Goal: Task Accomplishment & Management: Complete application form

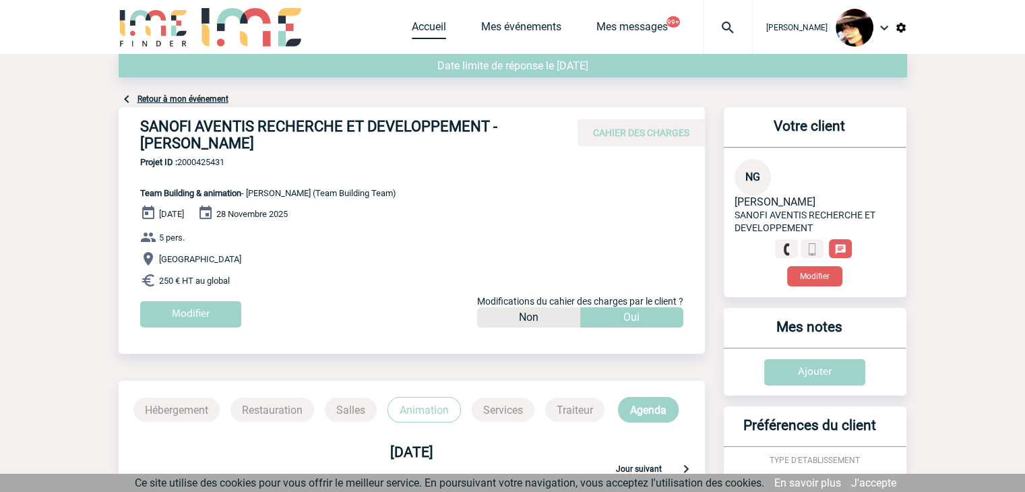
click at [412, 33] on link "Accueil" at bounding box center [429, 29] width 34 height 19
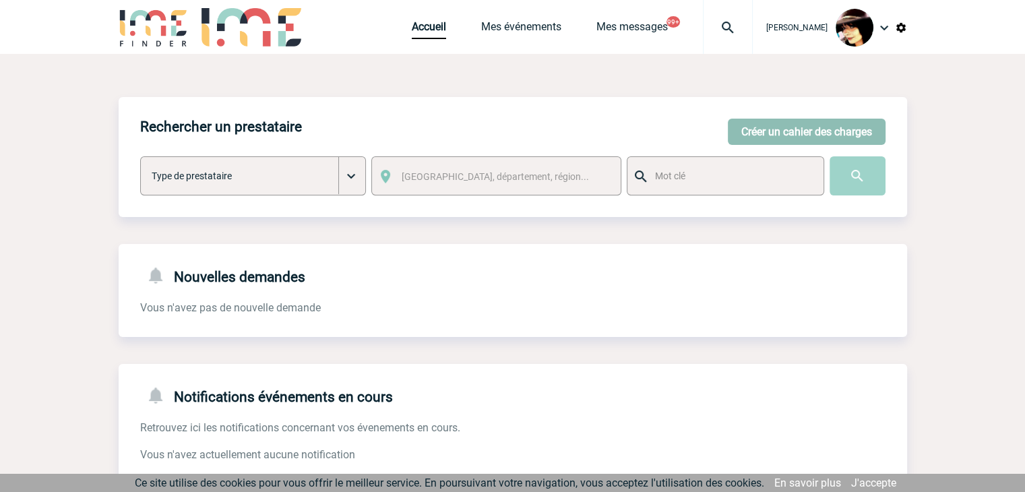
click at [755, 141] on button "Créer un cahier des charges" at bounding box center [807, 132] width 158 height 26
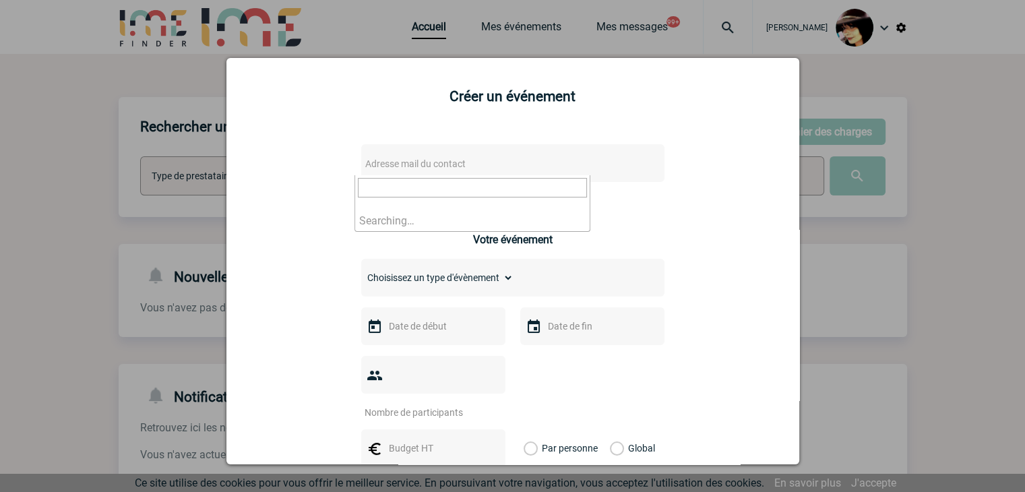
click at [466, 161] on span "Adresse mail du contact" at bounding box center [478, 163] width 236 height 19
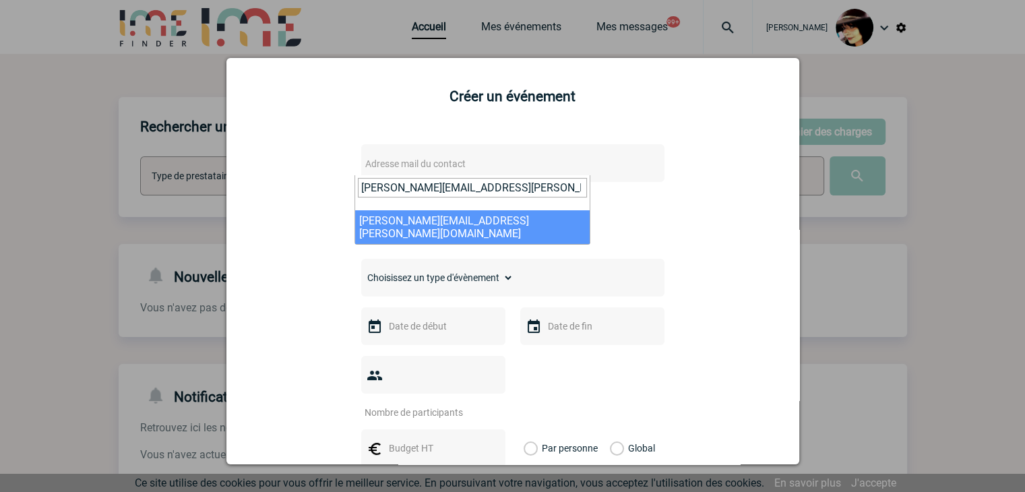
type input "elodie.salnot@capgemini.com"
select select "126920"
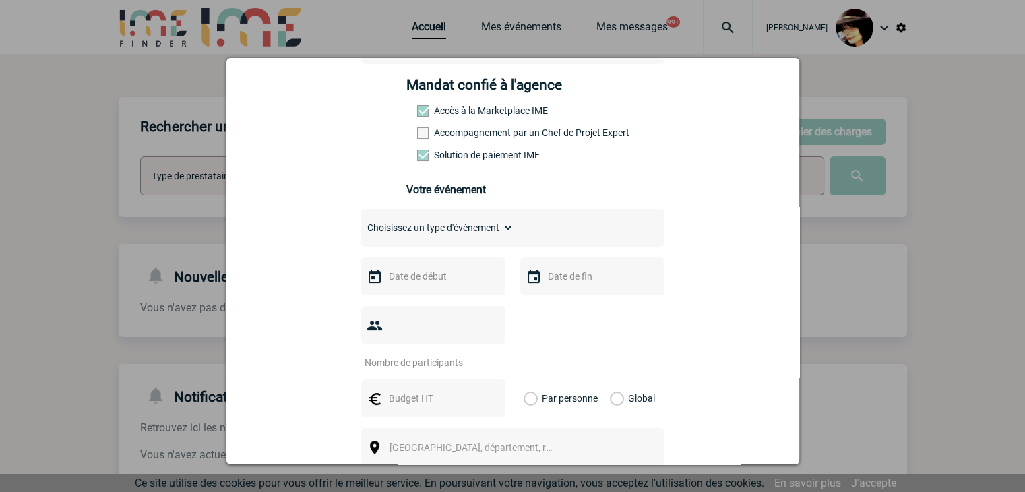
scroll to position [202, 0]
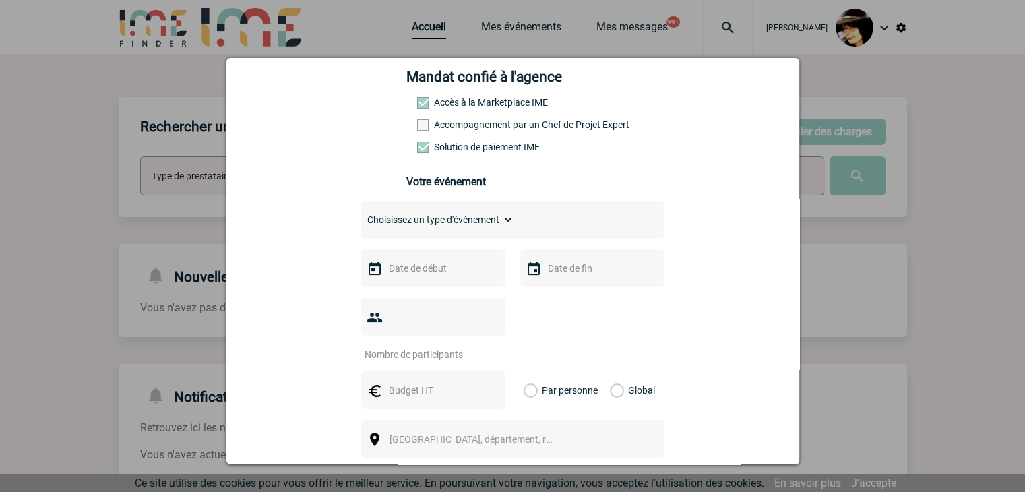
click at [383, 228] on select "Choisissez un type d'évènement Séminaire avec nuitée Séminaire sans nuitée Repa…" at bounding box center [437, 219] width 152 height 19
select select "1"
click at [361, 214] on select "Choisissez un type d'évènement Séminaire avec nuitée Séminaire sans nuitée Repa…" at bounding box center [437, 219] width 152 height 19
click at [402, 282] on div at bounding box center [433, 268] width 144 height 38
click at [404, 276] on input "text" at bounding box center [431, 268] width 93 height 18
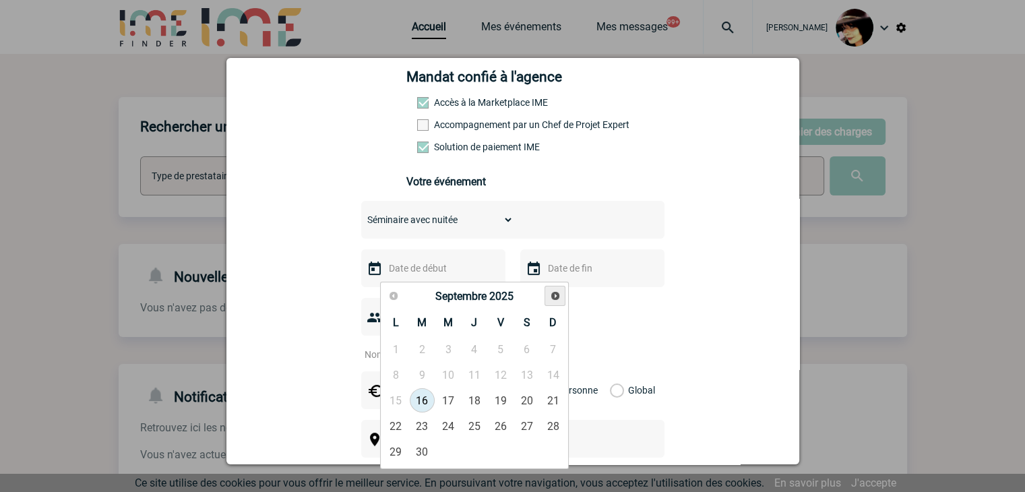
click at [558, 292] on span "Suivant" at bounding box center [555, 295] width 11 height 11
click at [477, 396] on link "16" at bounding box center [474, 400] width 25 height 24
type input "16-10-2025"
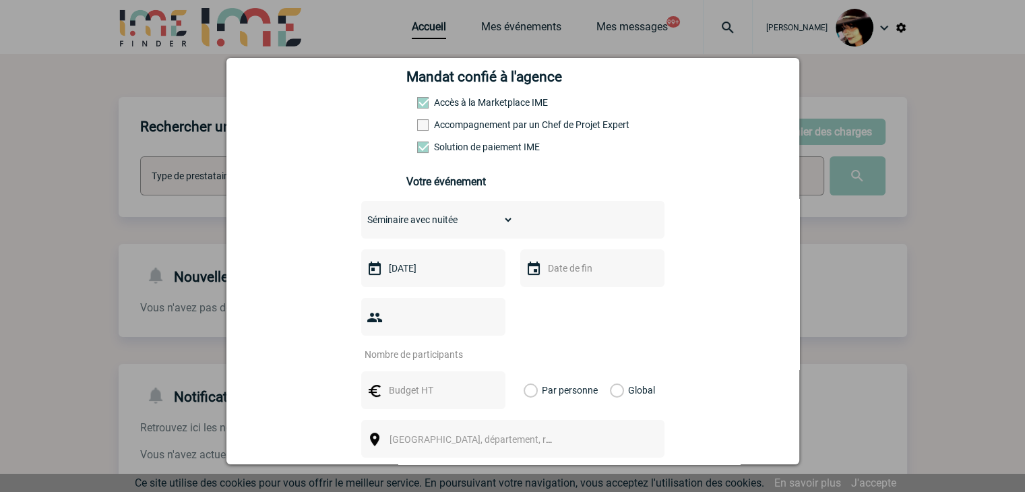
click at [577, 292] on div "Choisissez un type d'évènement Séminaire avec nuitée Séminaire sans nuitée Repa…" at bounding box center [512, 396] width 303 height 391
click at [569, 277] on input "text" at bounding box center [590, 268] width 93 height 18
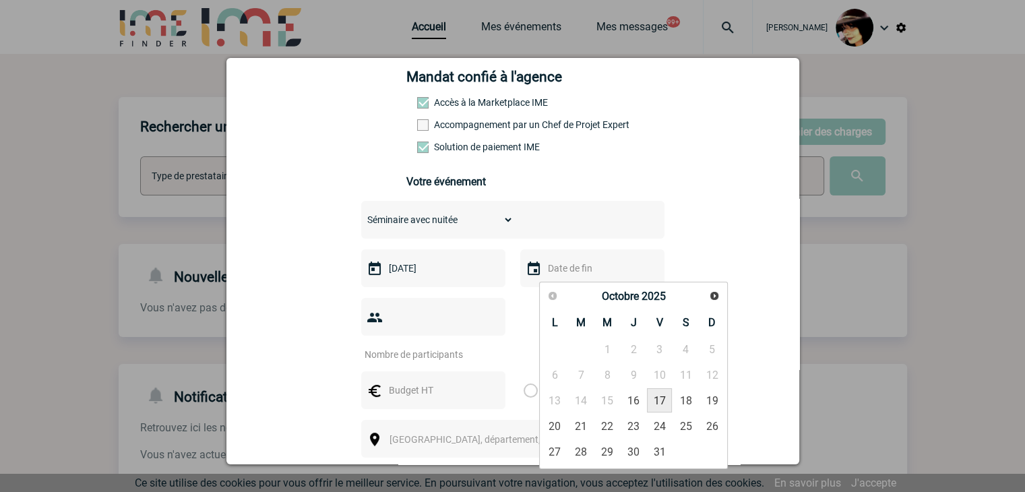
click at [666, 398] on link "17" at bounding box center [659, 400] width 25 height 24
type input "17-10-2025"
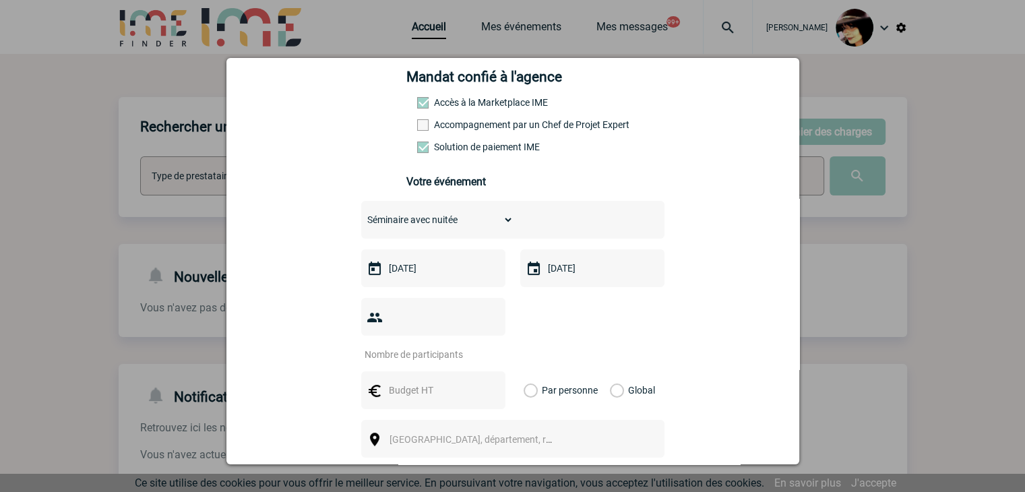
click at [414, 346] on input "number" at bounding box center [424, 355] width 127 height 18
type input "15"
click at [404, 381] on input "text" at bounding box center [431, 390] width 93 height 18
type input "7300"
click at [610, 371] on label "Global" at bounding box center [614, 390] width 9 height 38
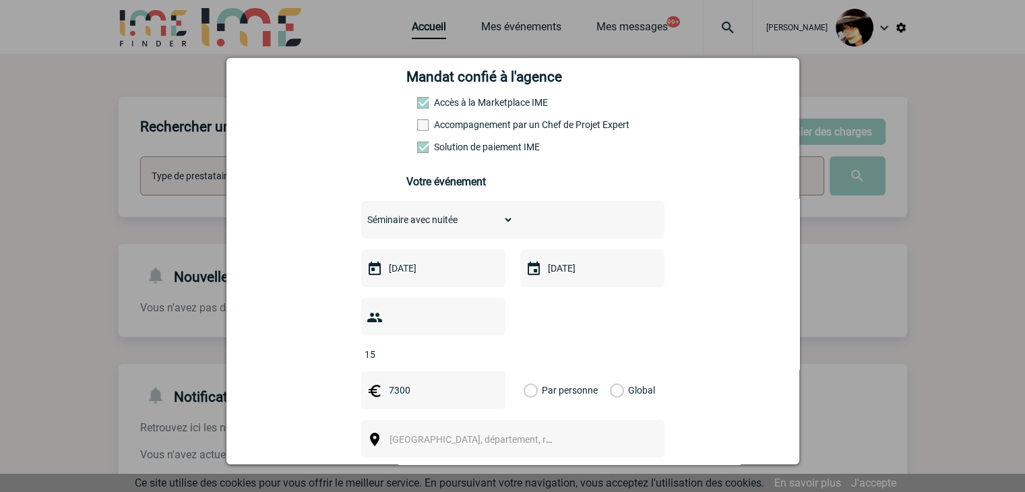
click at [0, 0] on input "Global" at bounding box center [0, 0] width 0 height 0
click at [437, 434] on span "[GEOGRAPHIC_DATA], département, région..." at bounding box center [482, 439] width 187 height 11
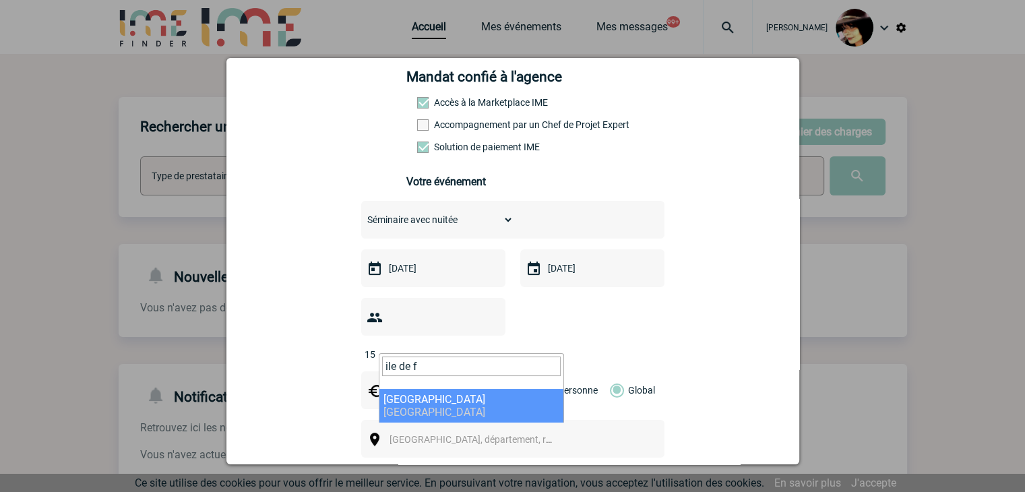
type input "ile de f"
select select "2"
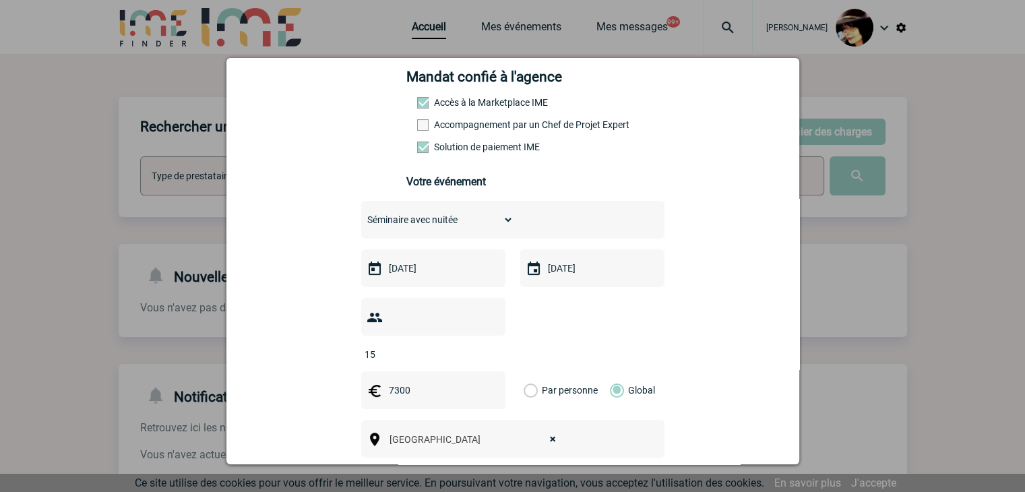
scroll to position [337, 0]
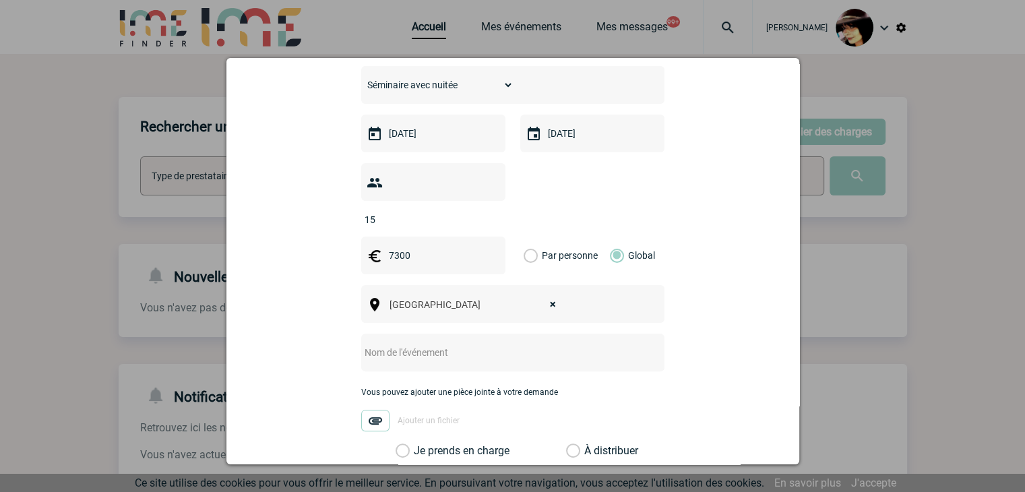
click at [400, 344] on input "text" at bounding box center [495, 353] width 268 height 18
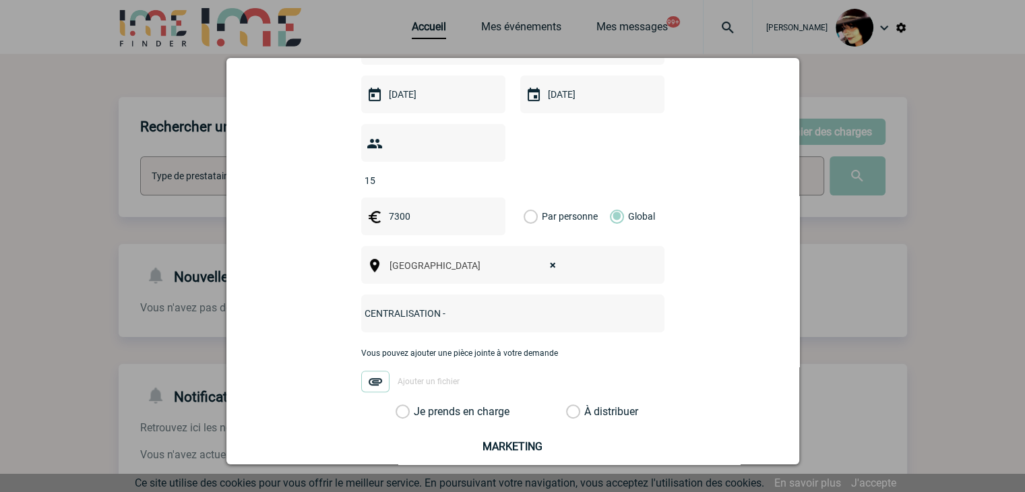
scroll to position [404, 0]
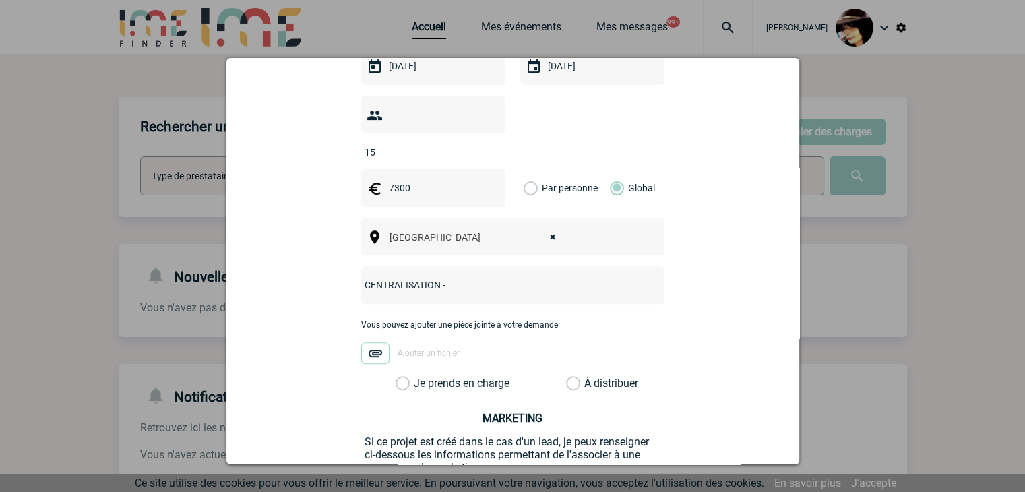
click at [460, 276] on input "CENTRALISATION -" at bounding box center [495, 285] width 268 height 18
paste input "Séminaire du 16 au 17 octobre 2025 au Château de Crécy la Chapelle"
type input "CENTRALISATION - Séminaire du 16 au 17 octobre 2025 au Château de Crécy la Chap…"
drag, startPoint x: 567, startPoint y: 360, endPoint x: 578, endPoint y: 356, distance: 12.1
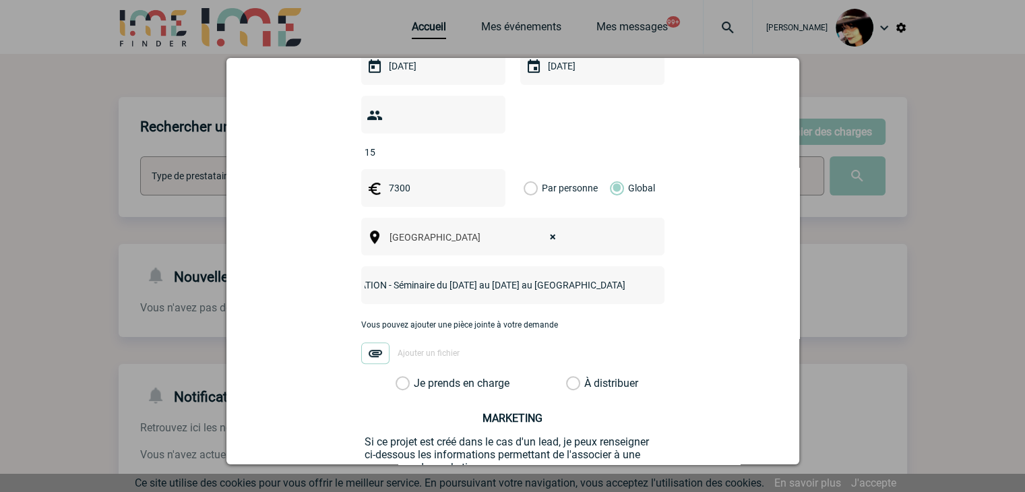
click at [568, 377] on label "À distribuer" at bounding box center [573, 383] width 14 height 13
click at [0, 0] on input "À distribuer" at bounding box center [0, 0] width 0 height 0
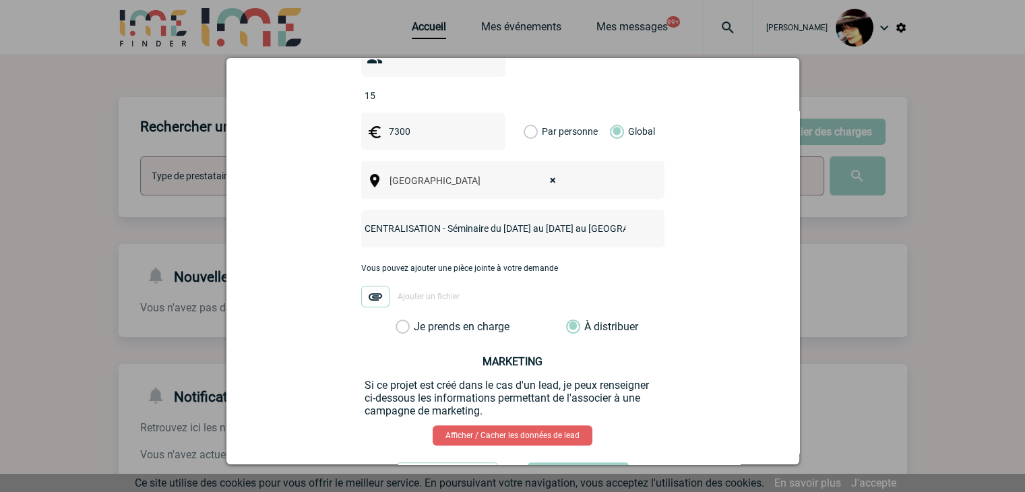
scroll to position [507, 0]
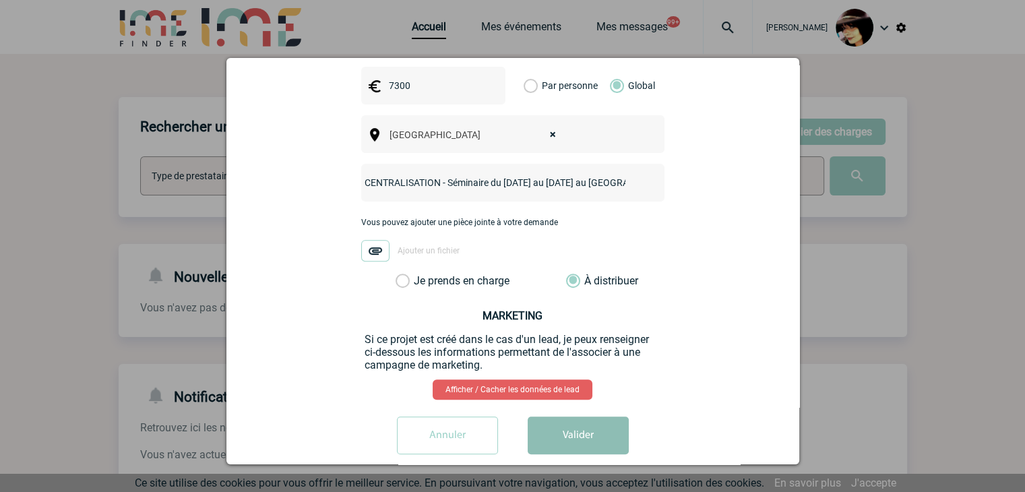
click at [598, 416] on button "Valider" at bounding box center [578, 435] width 101 height 38
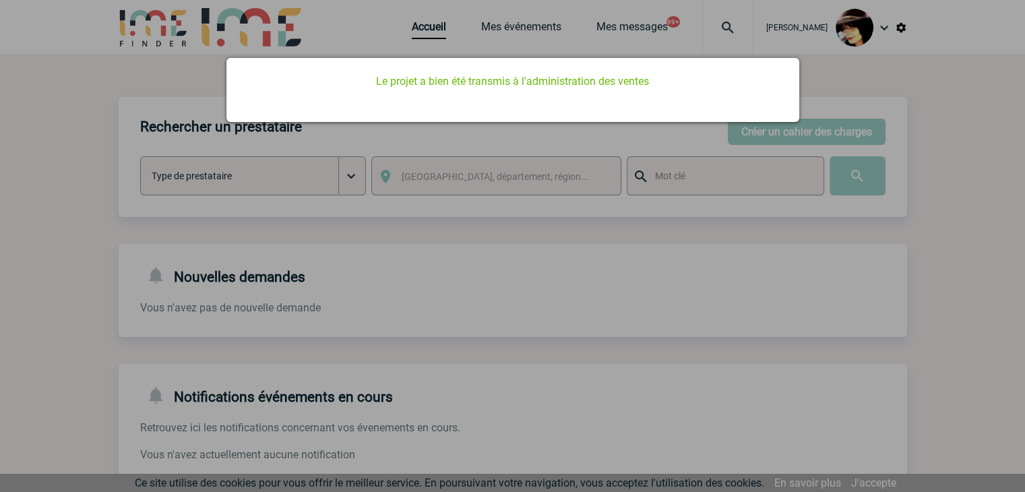
click at [593, 399] on div at bounding box center [512, 246] width 1025 height 492
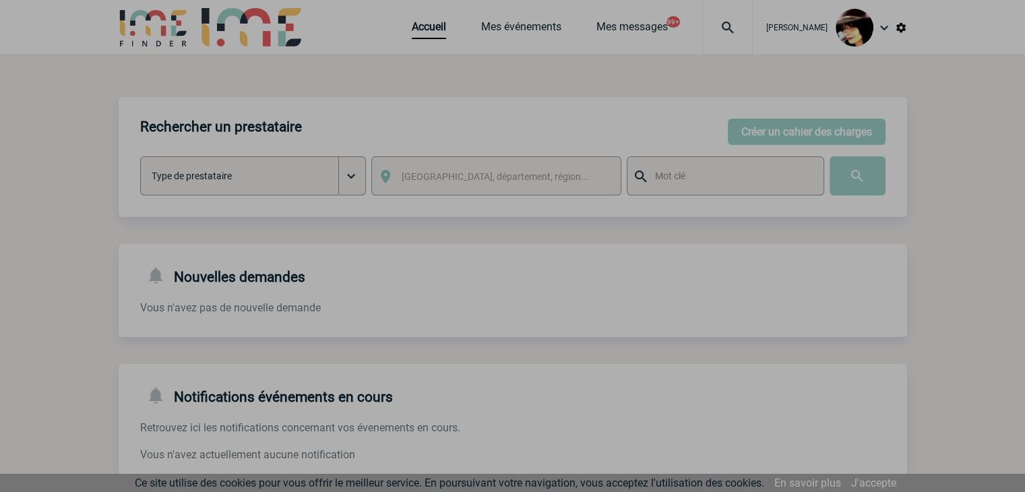
click at [404, 38] on div at bounding box center [512, 246] width 1025 height 492
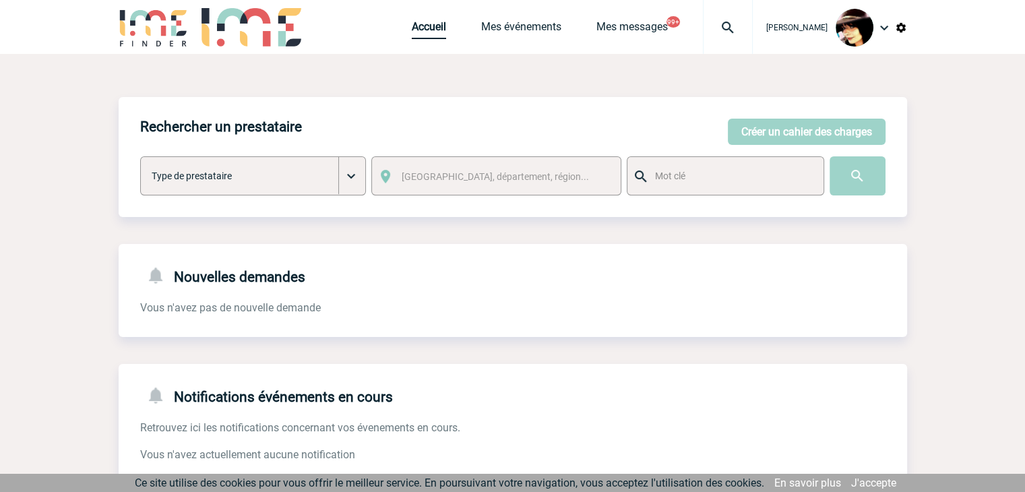
click at [412, 32] on link "Accueil" at bounding box center [429, 29] width 34 height 19
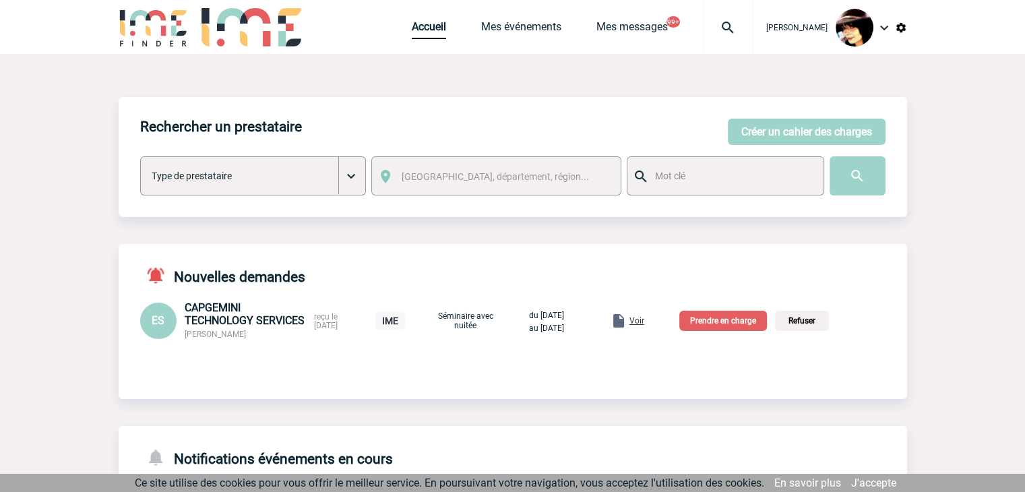
click at [644, 321] on span "Voir" at bounding box center [636, 320] width 15 height 9
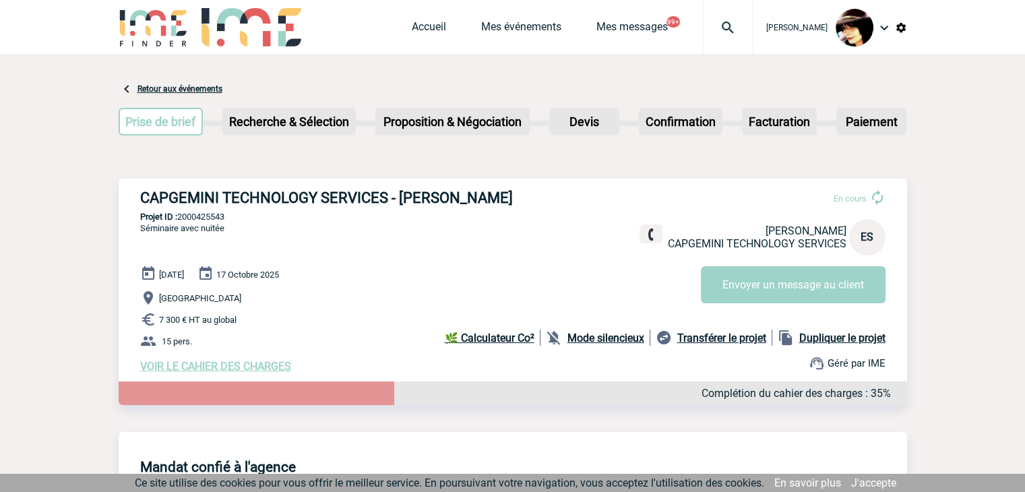
click at [412, 28] on link "Accueil" at bounding box center [429, 29] width 34 height 19
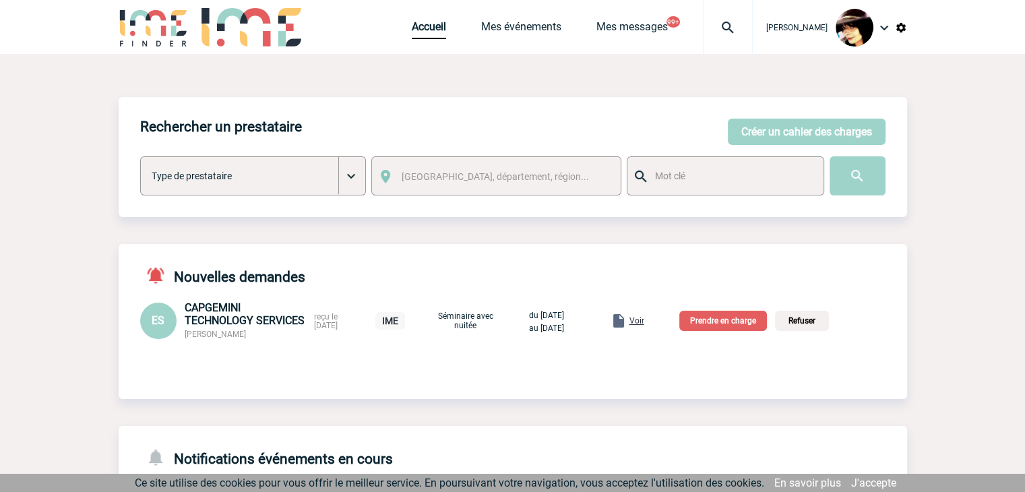
click at [739, 323] on p "Prendre en charge" at bounding box center [723, 321] width 88 height 20
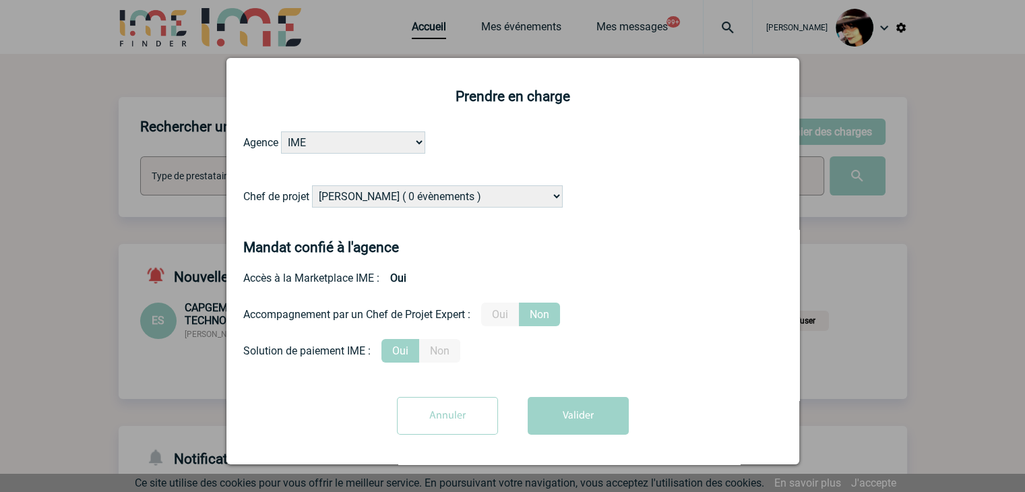
click at [431, 199] on select "[PERSON_NAME] ( 0 évènements ) [PERSON_NAME] ( 179 évènements ) [PERSON_NAME] (…" at bounding box center [437, 196] width 251 height 22
select select "131234"
click at [429, 199] on select "[PERSON_NAME] ( 0 évènements ) [PERSON_NAME] ( 179 évènements ) [PERSON_NAME] (…" at bounding box center [437, 196] width 251 height 22
click at [580, 426] on button "Valider" at bounding box center [578, 416] width 101 height 38
